Goal: Task Accomplishment & Management: Manage account settings

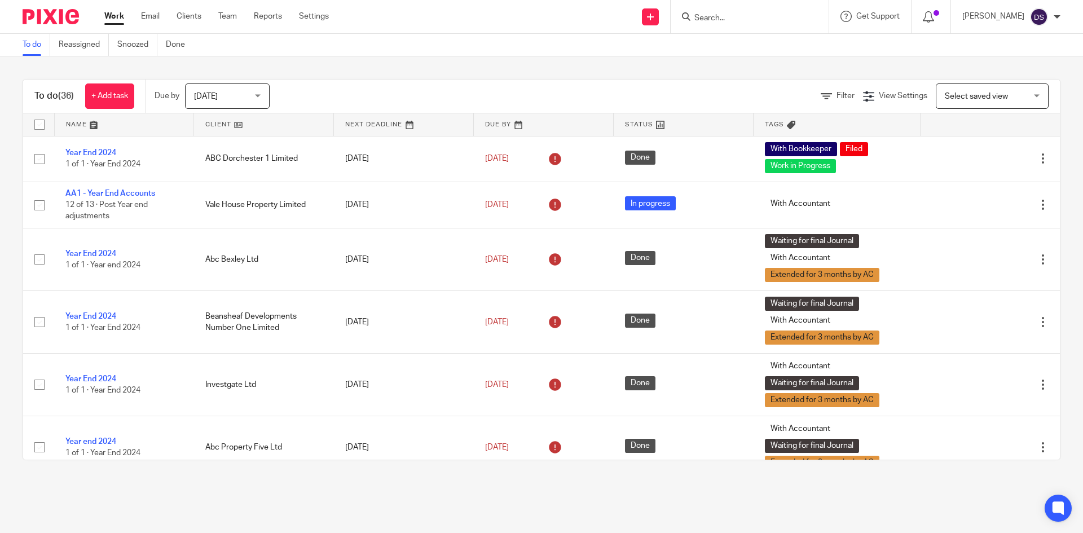
scroll to position [1578, 0]
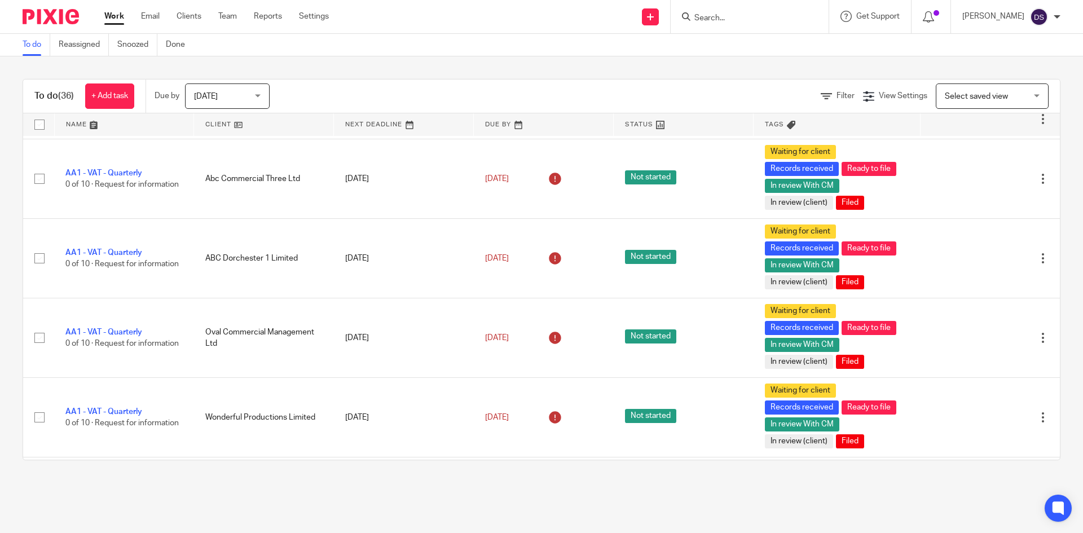
click at [768, 16] on input "Search" at bounding box center [744, 19] width 102 height 10
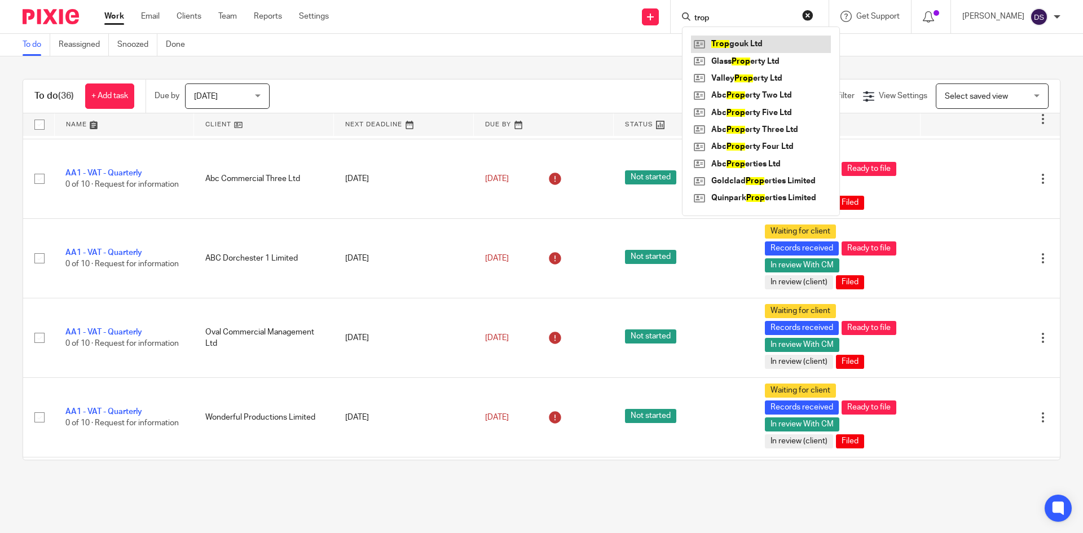
type input "trop"
click at [755, 41] on link at bounding box center [761, 44] width 140 height 17
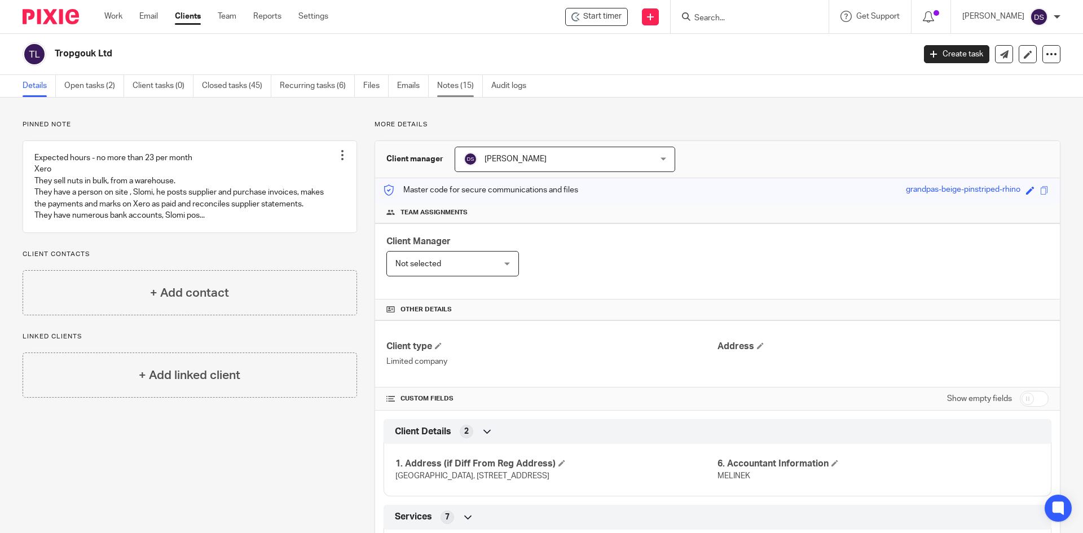
click at [459, 83] on link "Notes (15)" at bounding box center [460, 86] width 46 height 22
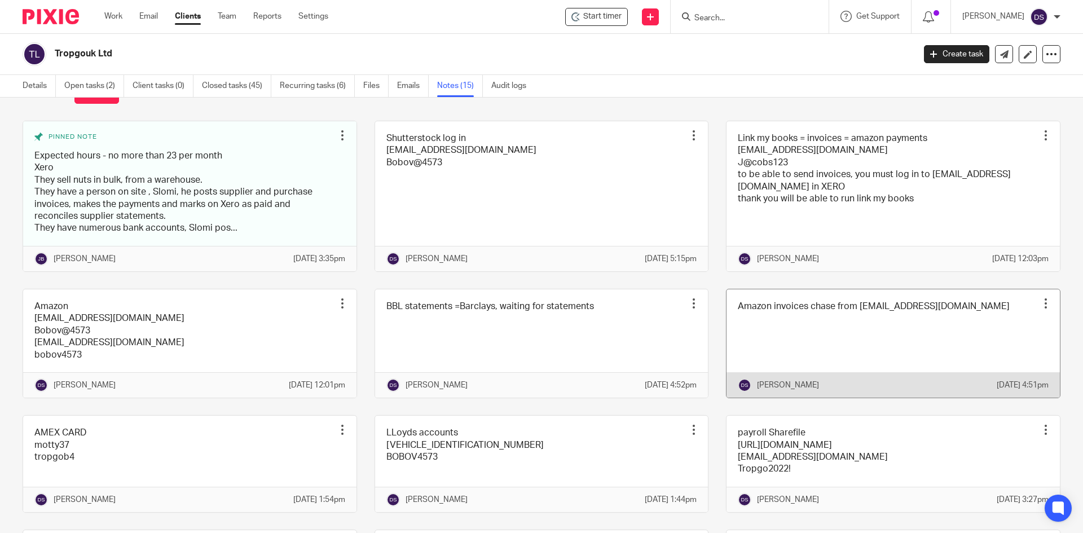
scroll to position [226, 0]
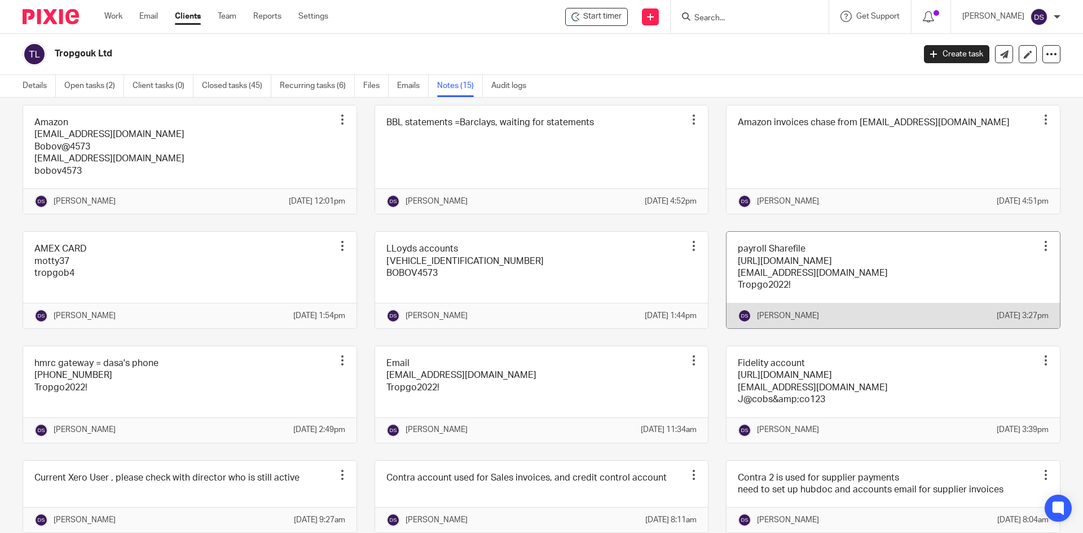
click at [760, 307] on link at bounding box center [892, 280] width 333 height 96
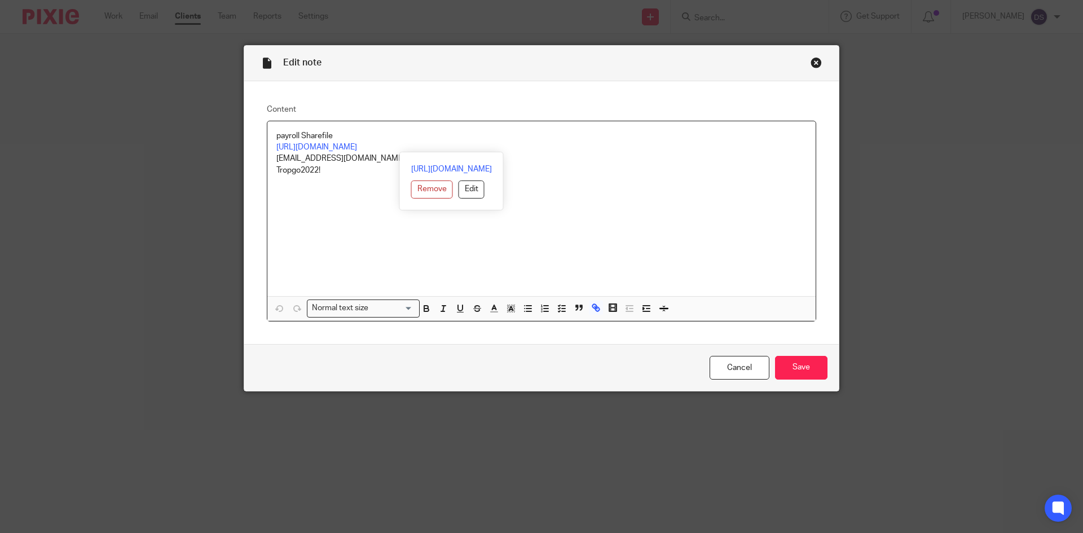
drag, startPoint x: 577, startPoint y: 148, endPoint x: 259, endPoint y: 143, distance: 317.5
click at [259, 143] on div "Content payroll Sharefile [URL][DOMAIN_NAME] [EMAIL_ADDRESS][DOMAIN_NAME] Tropg…" at bounding box center [541, 212] width 594 height 263
copy link "[URL][DOMAIN_NAME]"
click at [576, 263] on div "payroll Sharefile https://mypayroll.sharefile.com/f/foecb377-df4a-4834-8581-066…" at bounding box center [541, 208] width 548 height 175
drag, startPoint x: 375, startPoint y: 155, endPoint x: 264, endPoint y: 158, distance: 110.6
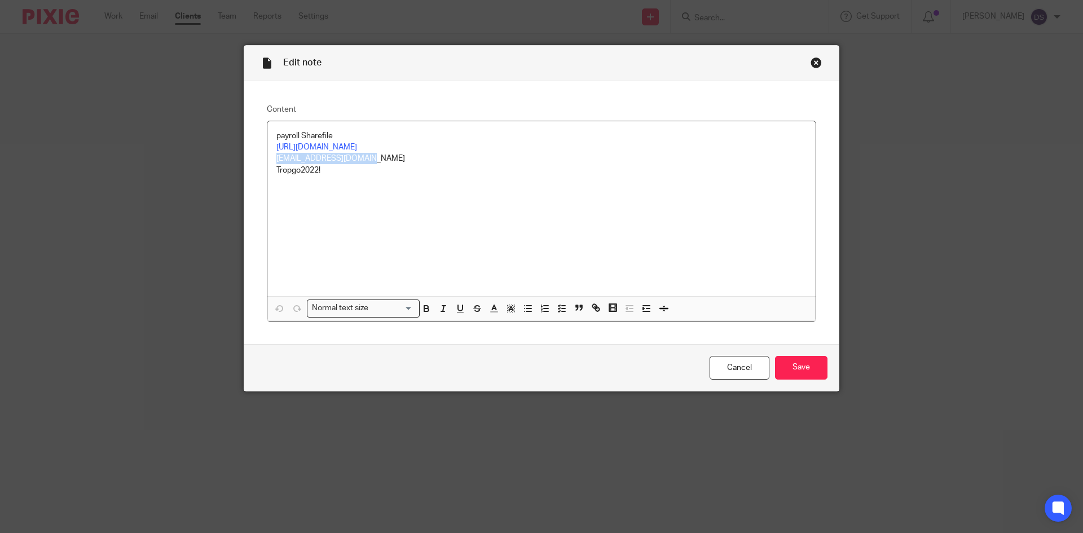
click at [267, 158] on div "payroll Sharefile https://mypayroll.sharefile.com/f/foecb377-df4a-4834-8581-066…" at bounding box center [541, 208] width 548 height 175
copy p "dasa@jacobsandco.co.uk"
drag, startPoint x: 327, startPoint y: 175, endPoint x: 254, endPoint y: 174, distance: 72.2
click at [254, 174] on div "Content payroll Sharefile https://mypayroll.sharefile.com/f/foecb377-df4a-4834-…" at bounding box center [541, 212] width 594 height 263
copy p "Tropgo2022!"
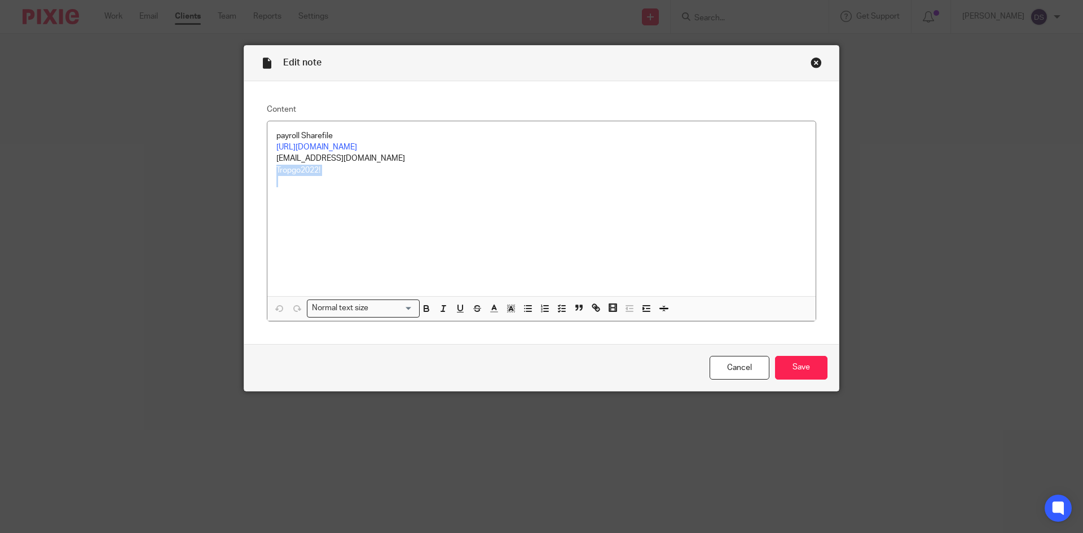
click at [811, 63] on div "Close this dialog window" at bounding box center [815, 62] width 11 height 11
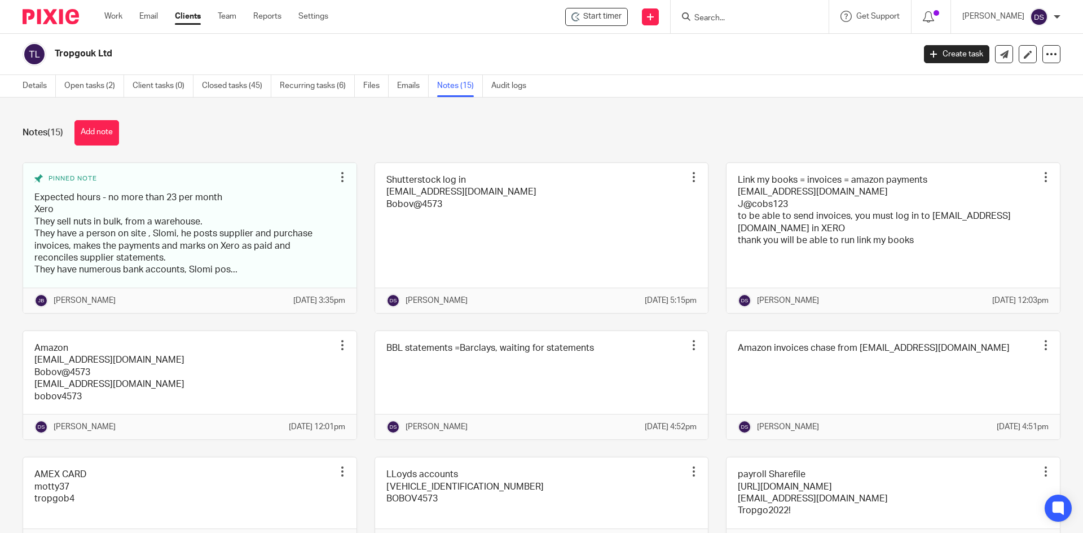
click at [748, 20] on input "Search" at bounding box center [744, 19] width 102 height 10
click at [771, 18] on input "Search" at bounding box center [744, 19] width 102 height 10
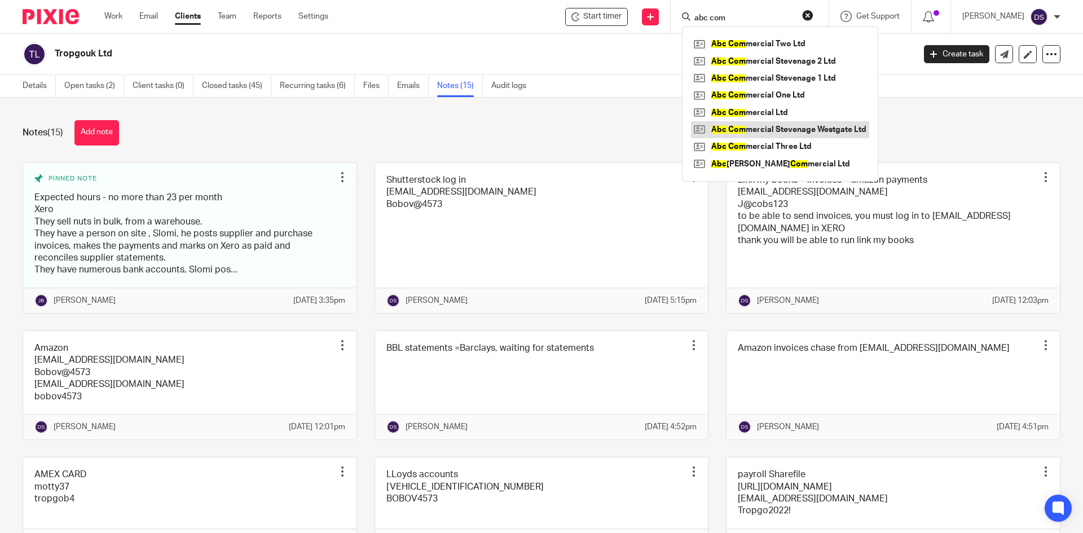
type input "abc com"
click at [800, 129] on link at bounding box center [780, 129] width 178 height 17
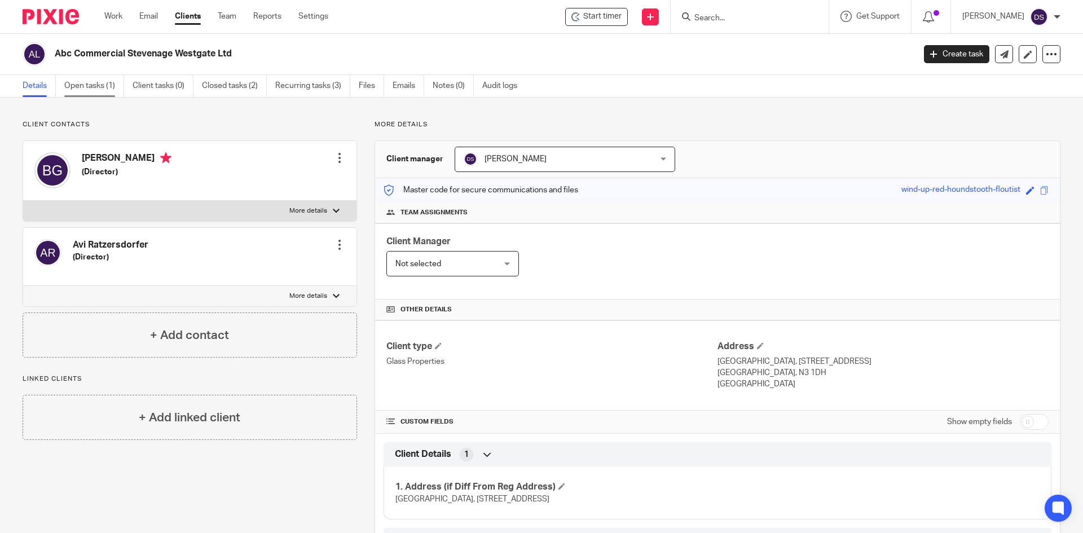
click at [88, 86] on link "Open tasks (1)" at bounding box center [94, 86] width 60 height 22
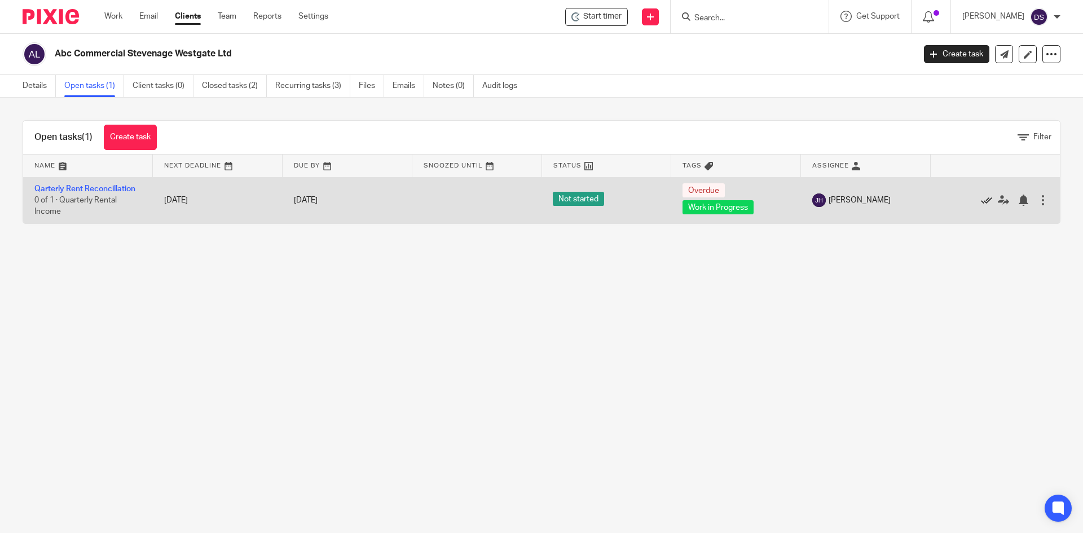
click at [981, 199] on icon at bounding box center [986, 200] width 11 height 11
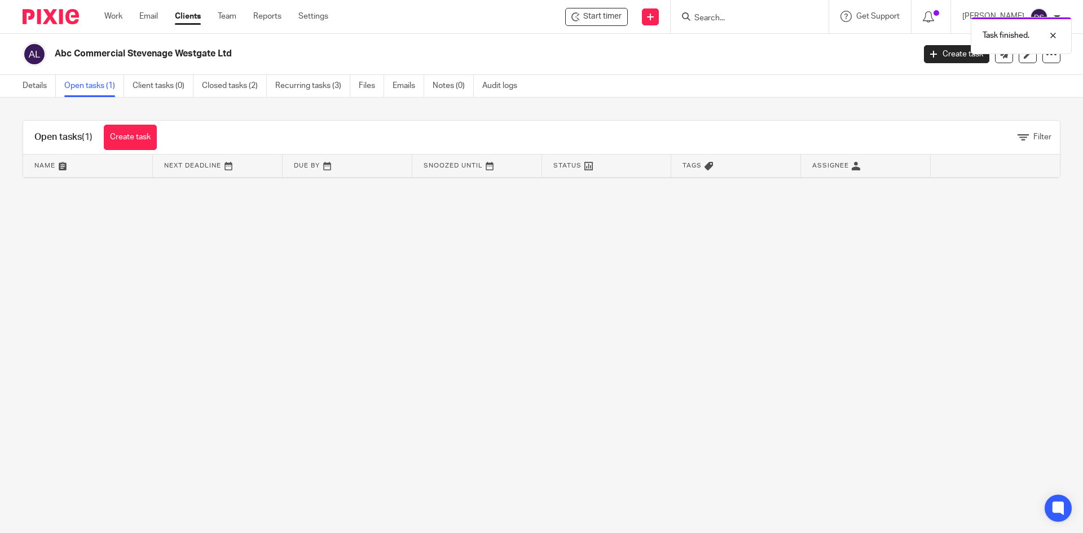
click at [714, 17] on div "Task finished." at bounding box center [806, 32] width 530 height 43
click at [718, 19] on div "Task finished." at bounding box center [806, 32] width 530 height 43
click at [721, 17] on div "Task finished." at bounding box center [806, 32] width 530 height 43
click at [705, 17] on div "Task finished." at bounding box center [806, 32] width 530 height 43
click at [702, 22] on div at bounding box center [747, 17] width 131 height 14
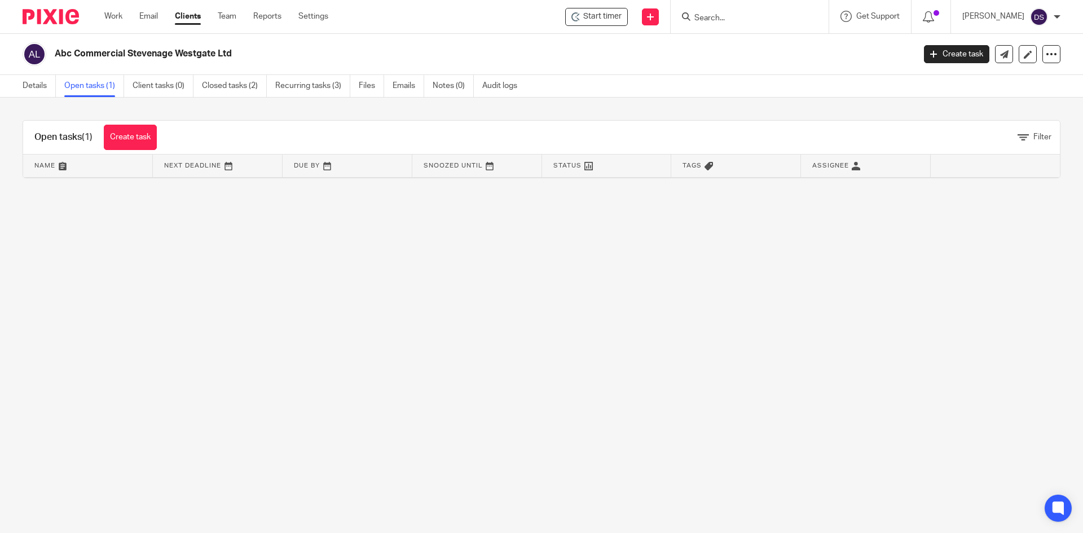
click at [732, 17] on input "Search" at bounding box center [744, 19] width 102 height 10
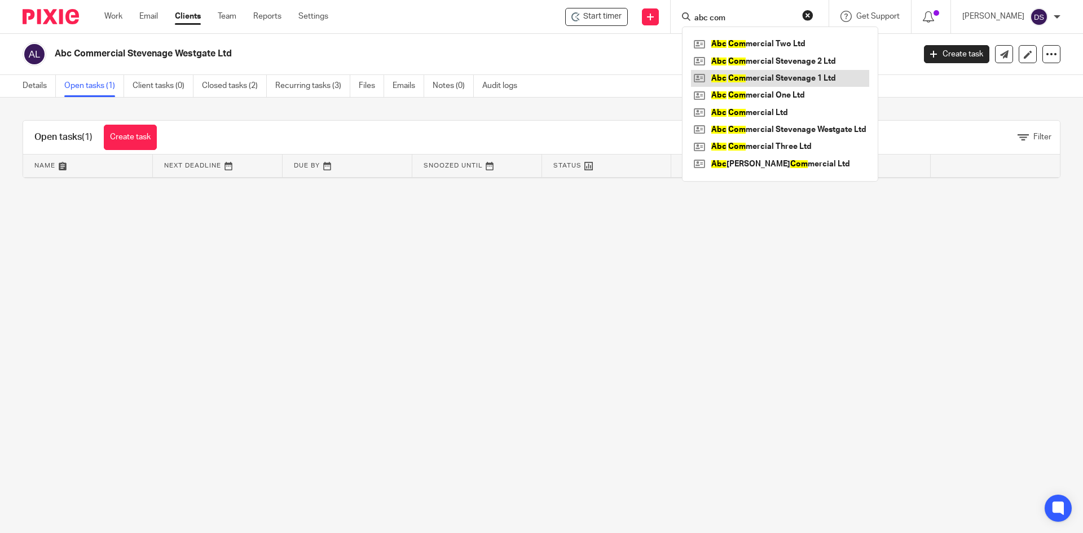
type input "abc com"
click at [766, 75] on link at bounding box center [780, 78] width 178 height 17
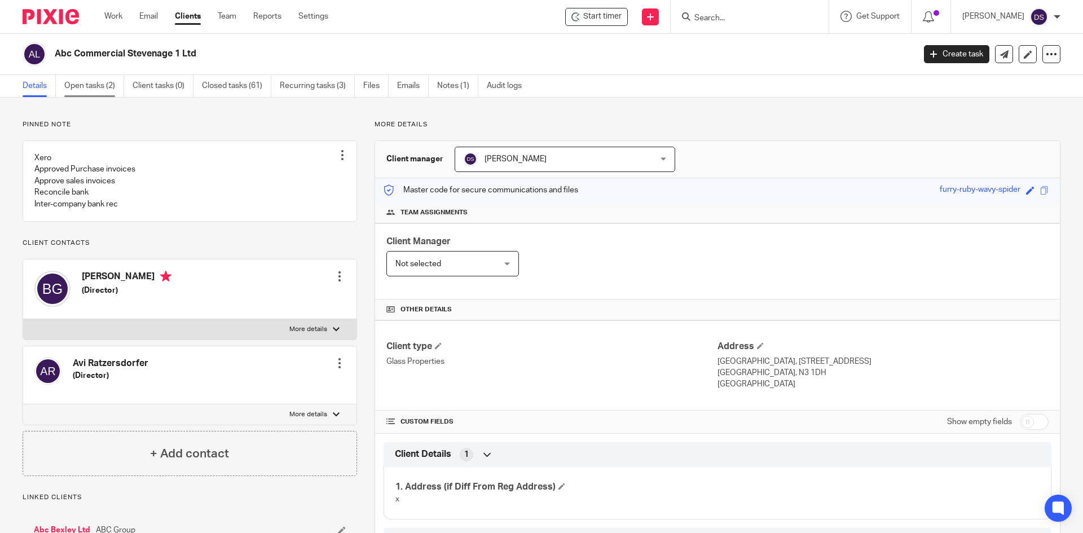
click at [90, 89] on link "Open tasks (2)" at bounding box center [94, 86] width 60 height 22
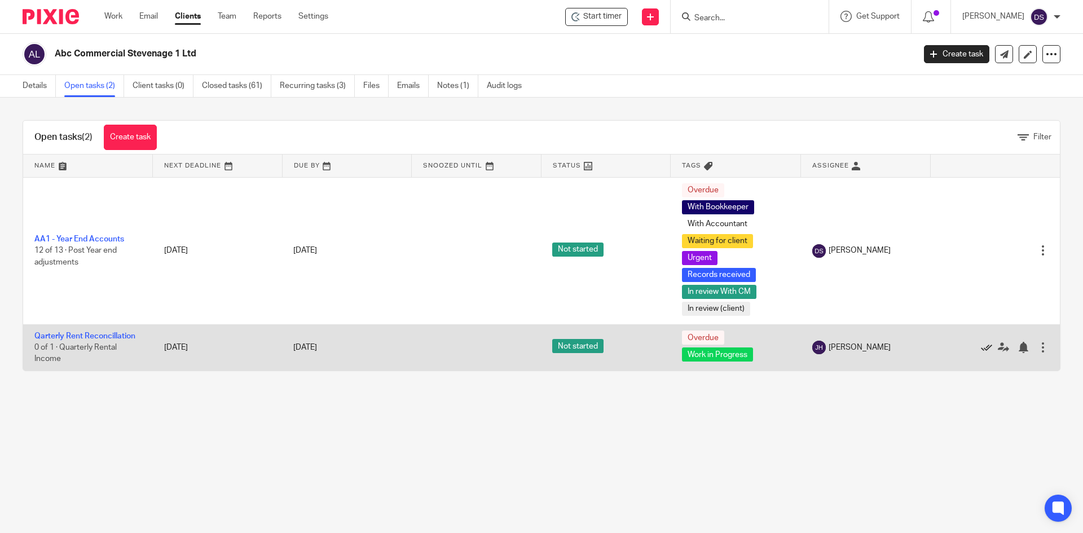
click at [981, 349] on icon at bounding box center [986, 347] width 11 height 11
